Goal: Transaction & Acquisition: Purchase product/service

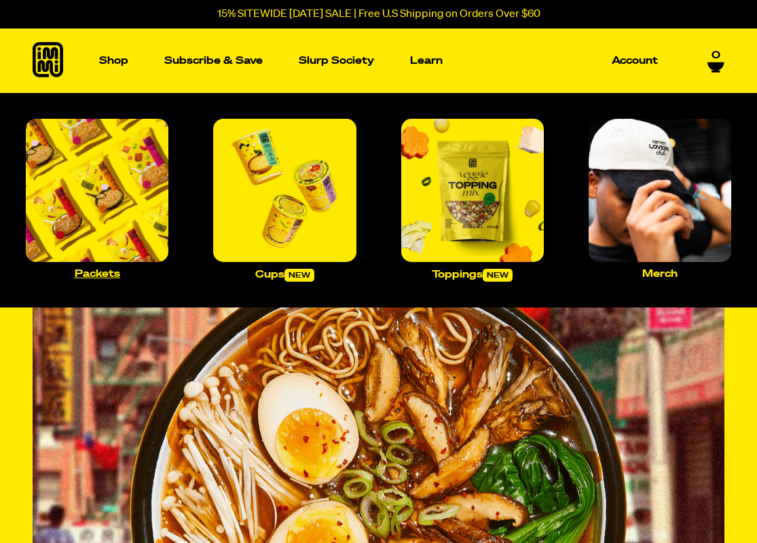
click at [114, 214] on img "Main navigation" at bounding box center [97, 190] width 142 height 142
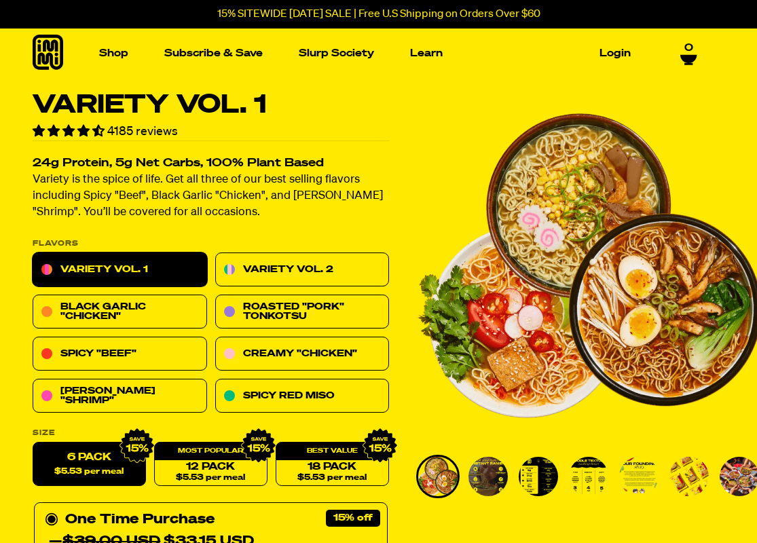
scroll to position [119, 0]
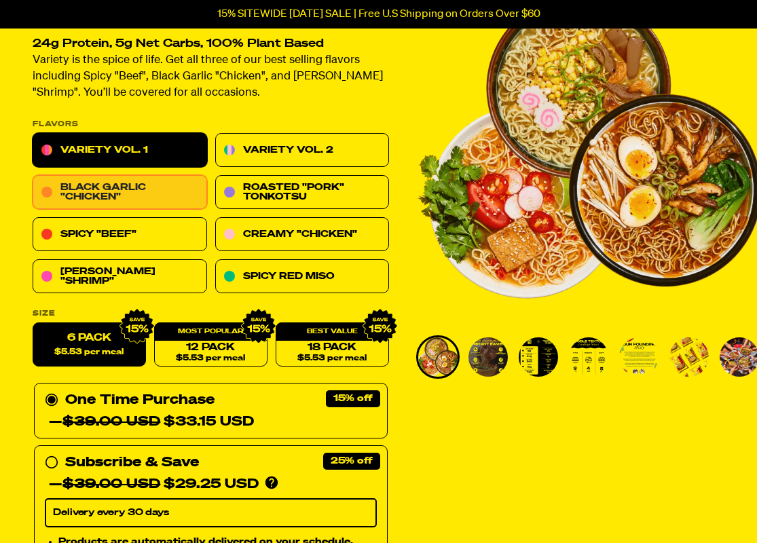
click at [170, 194] on link "Black Garlic "Chicken"" at bounding box center [120, 193] width 174 height 34
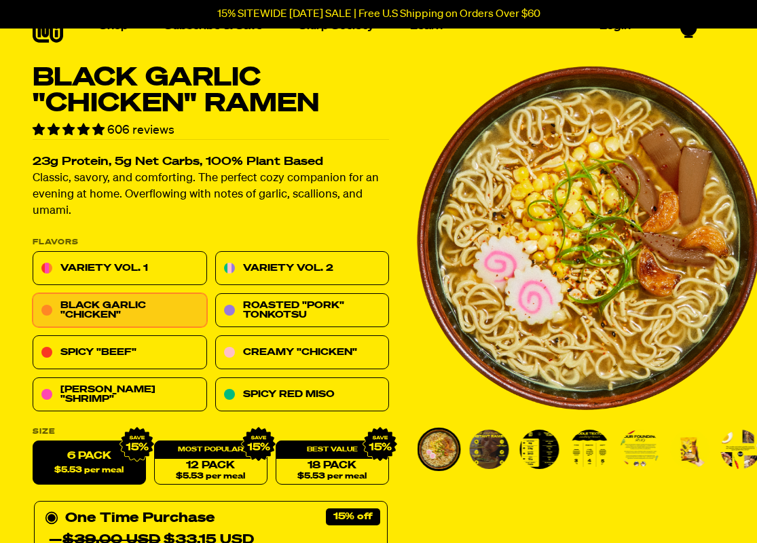
scroll to position [60, 0]
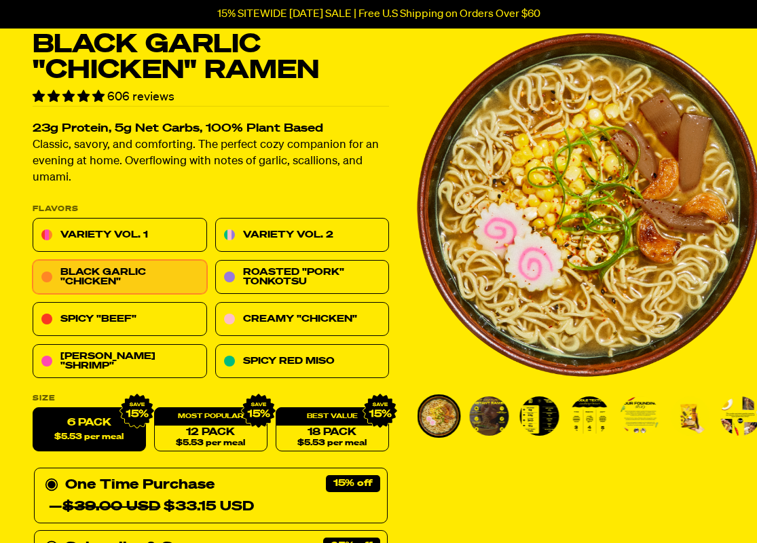
click at [489, 412] on img "Go to slide 2" at bounding box center [489, 415] width 39 height 39
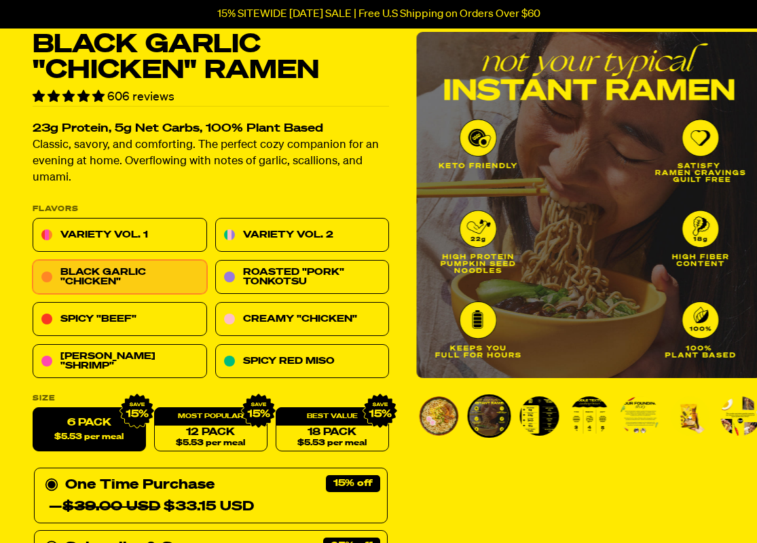
click at [527, 417] on img "Go to slide 3" at bounding box center [539, 415] width 39 height 39
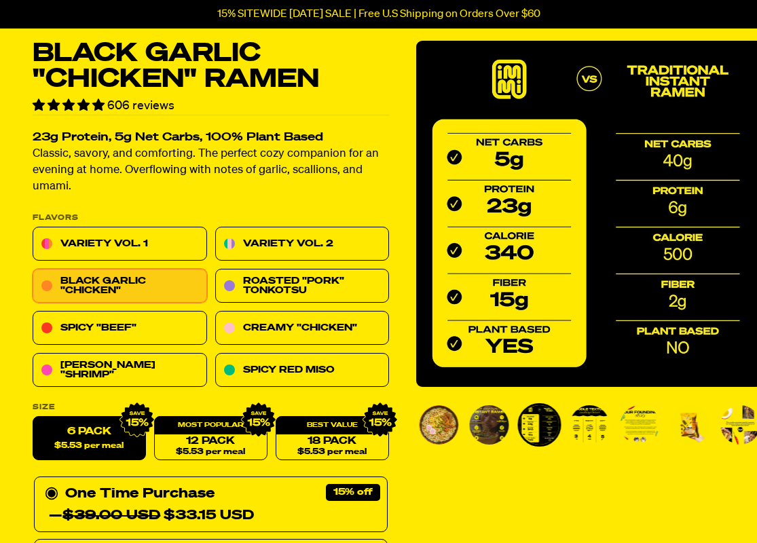
scroll to position [0, 0]
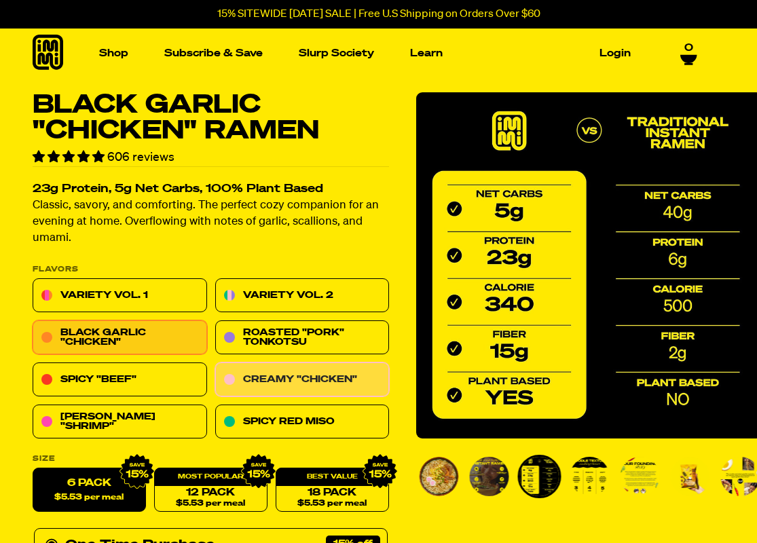
click at [288, 370] on link "Creamy "Chicken"" at bounding box center [302, 380] width 174 height 34
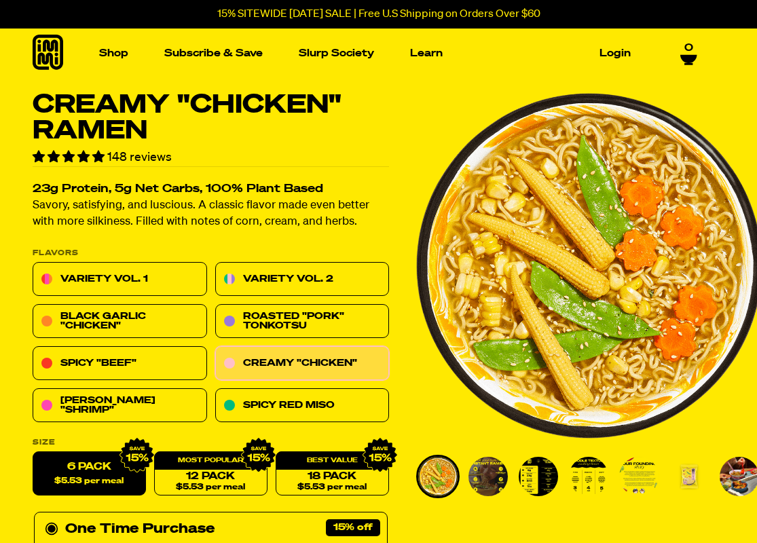
click at [539, 480] on img "Go to slide 3" at bounding box center [537, 476] width 39 height 39
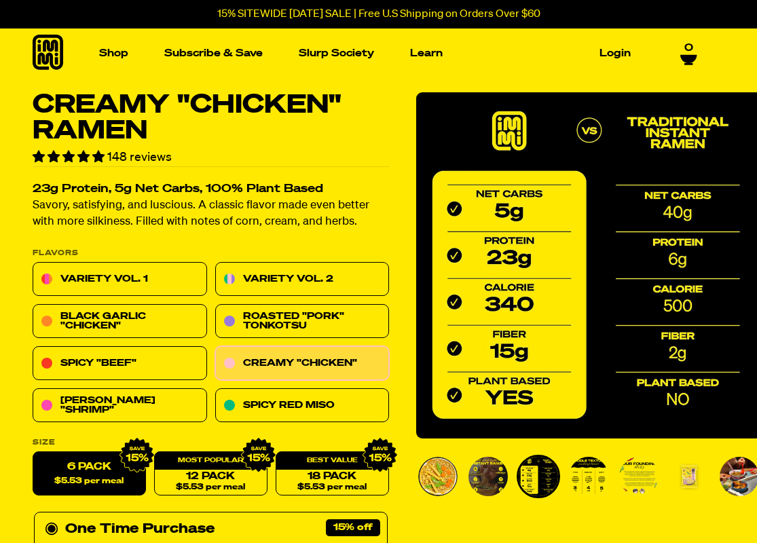
click at [597, 479] on img "Go to slide 4" at bounding box center [588, 476] width 39 height 39
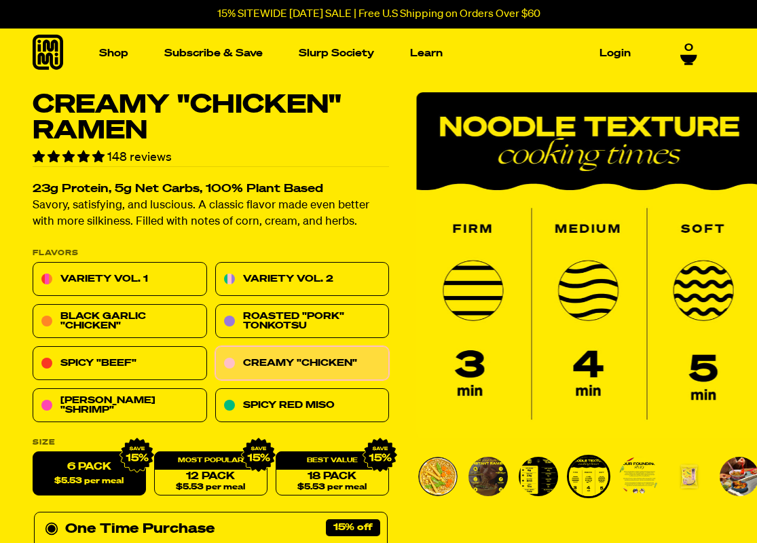
click at [652, 478] on img "Go to slide 5" at bounding box center [638, 476] width 39 height 39
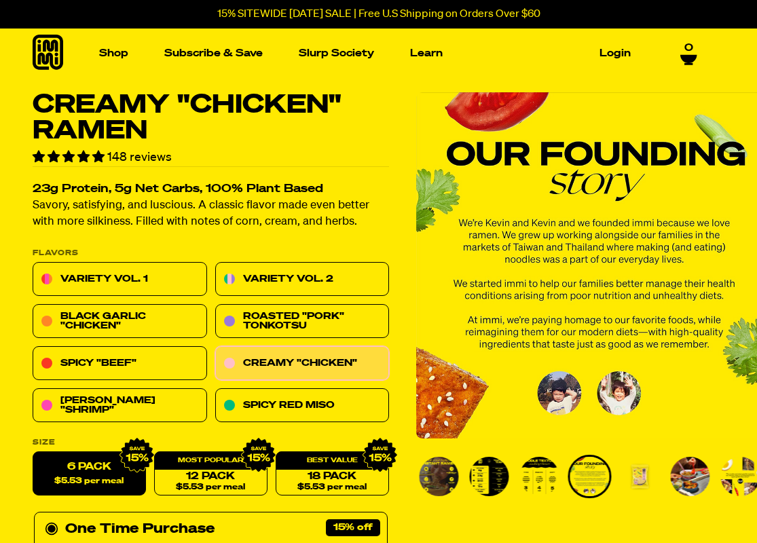
click at [686, 482] on img "Go to slide 7" at bounding box center [689, 476] width 39 height 39
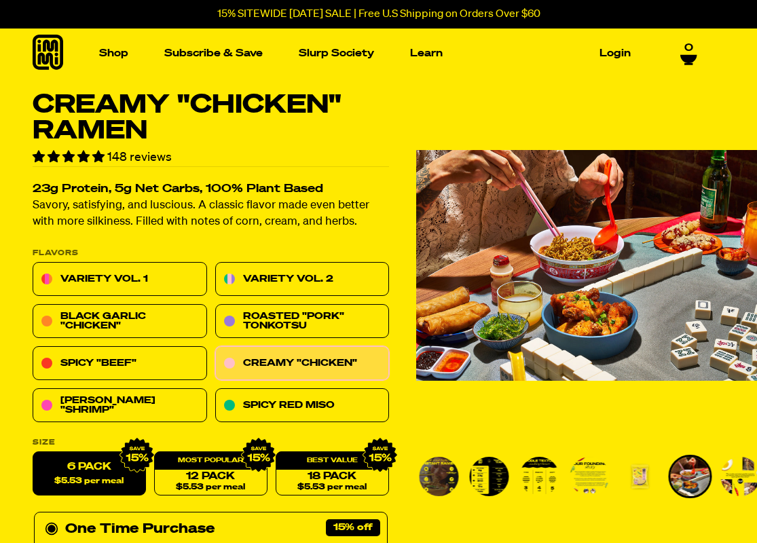
click at [491, 478] on img "Go to slide 3" at bounding box center [489, 476] width 39 height 39
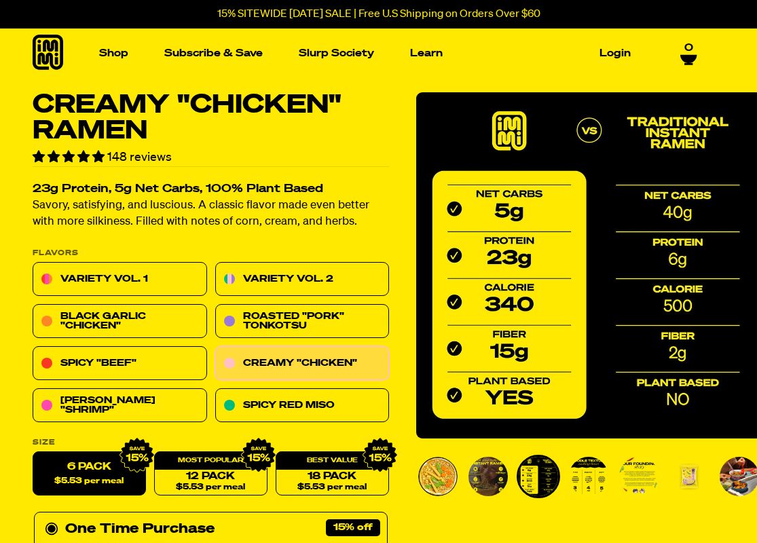
click at [736, 476] on img "Go to slide 7" at bounding box center [738, 476] width 39 height 39
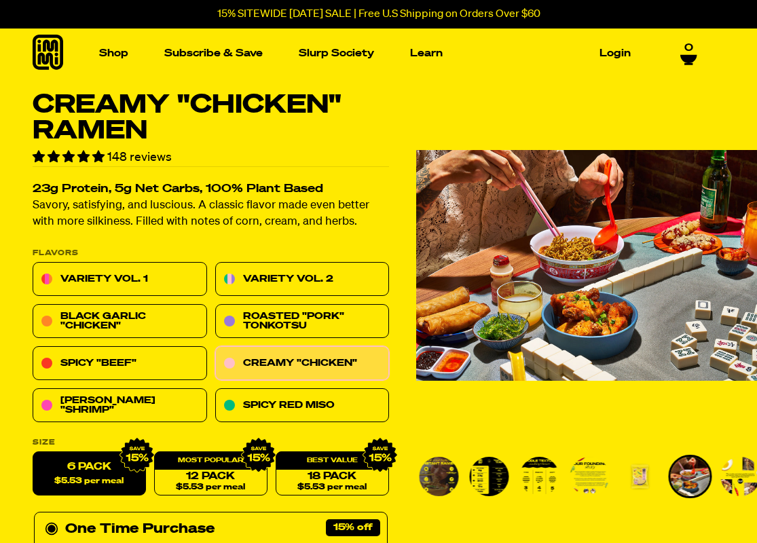
click at [736, 476] on img "Go to slide 8" at bounding box center [740, 476] width 39 height 39
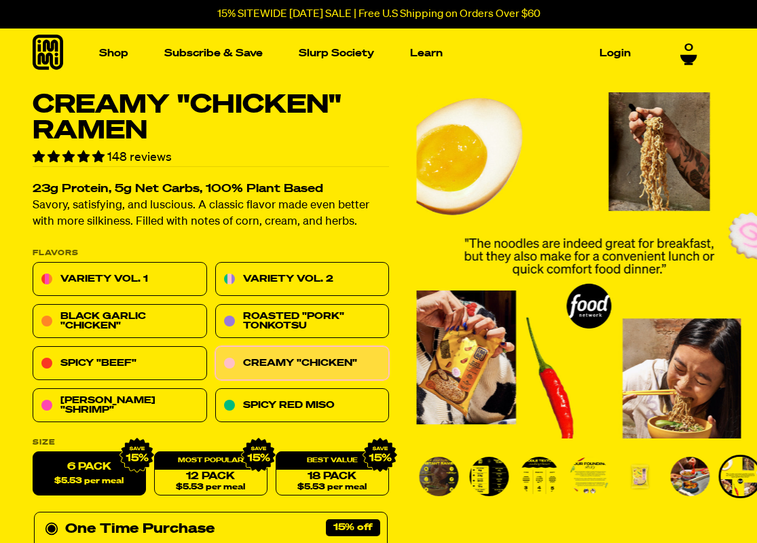
click at [444, 476] on img "Go to slide 2" at bounding box center [438, 476] width 39 height 39
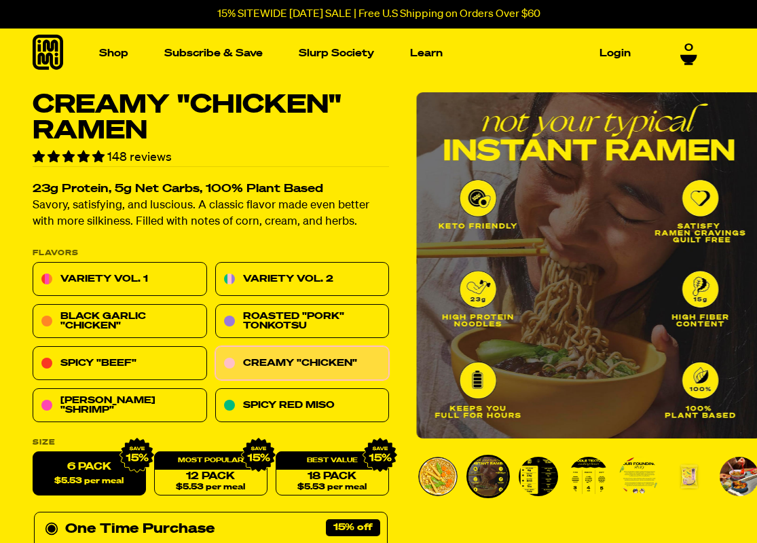
click at [482, 476] on img "Go to slide 2" at bounding box center [487, 476] width 39 height 39
click at [553, 476] on img "Go to slide 3" at bounding box center [537, 476] width 39 height 39
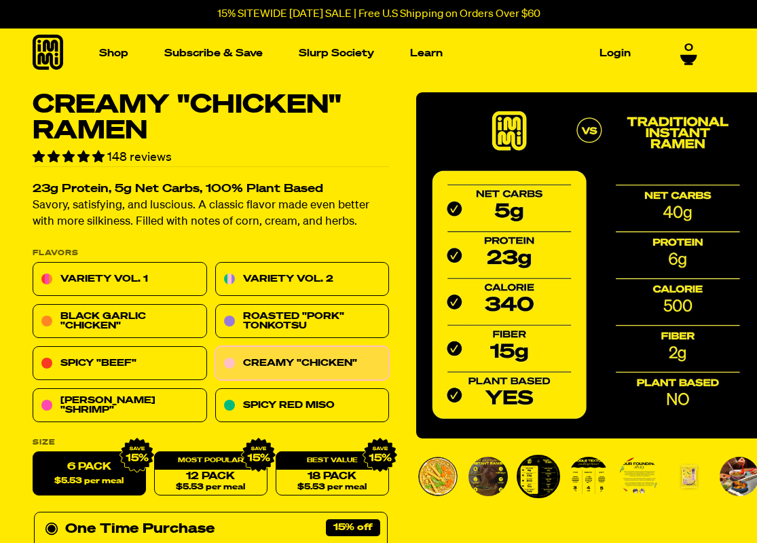
click at [590, 478] on img "Go to slide 4" at bounding box center [588, 476] width 39 height 39
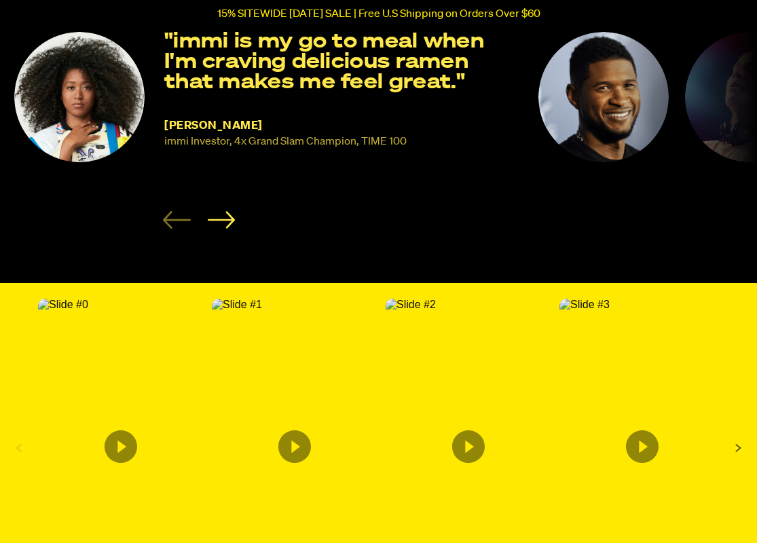
scroll to position [2341, 0]
